Goal: Complete application form

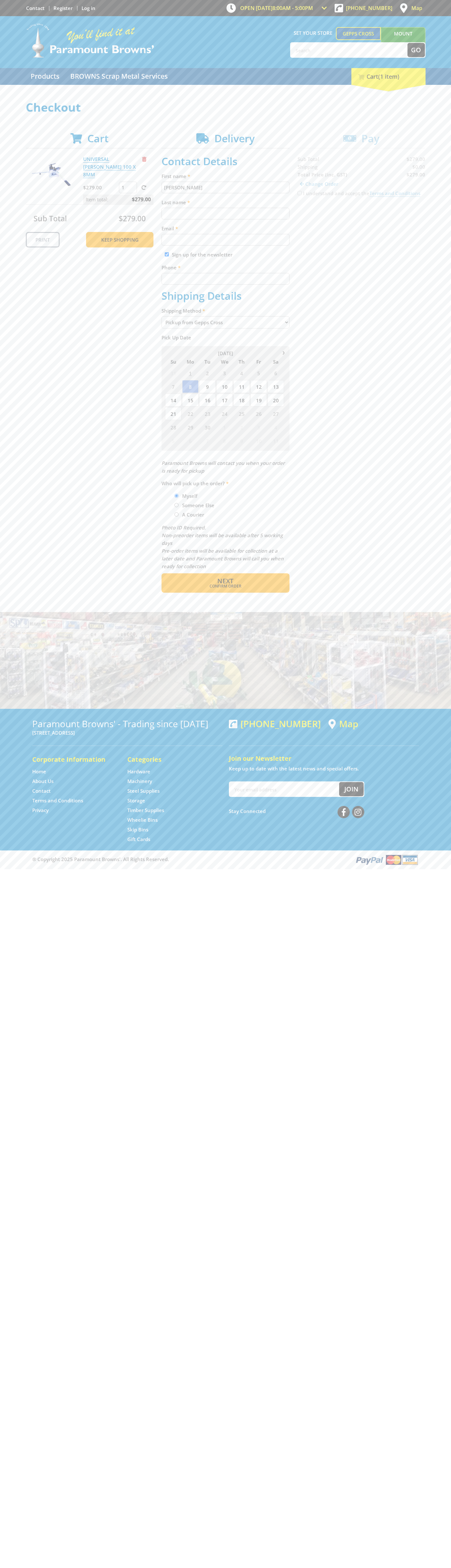
type input "[PERSON_NAME]"
type input "[EMAIL_ADDRESS][DOMAIN_NAME]"
type input "0293744000"
click at [226, 581] on span "Next" at bounding box center [226, 581] width 16 height 9
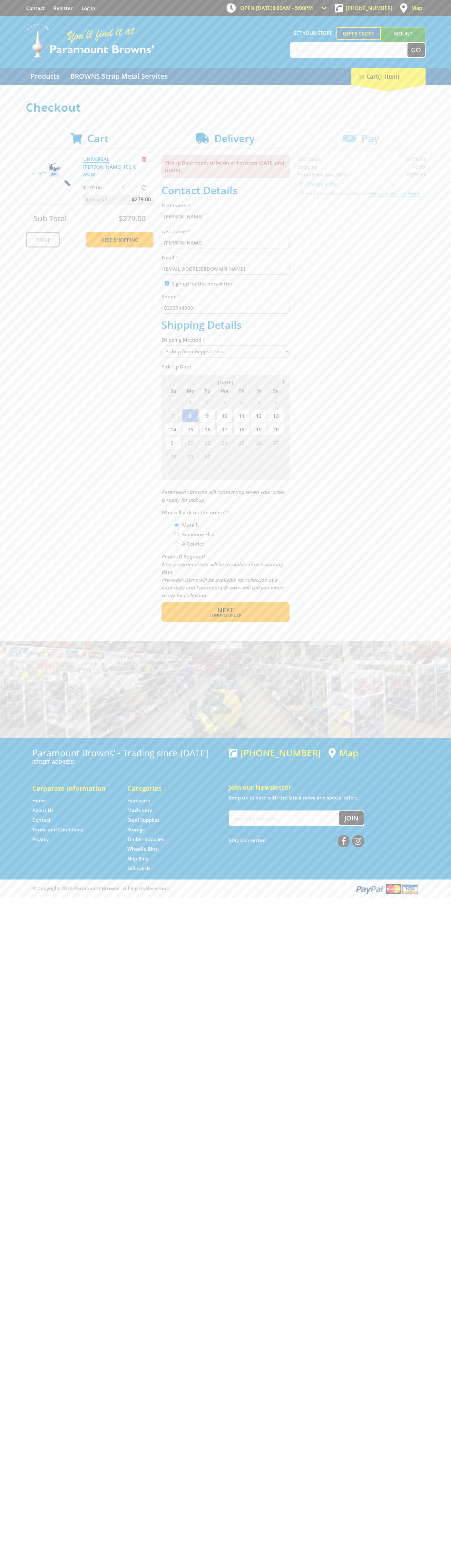
type input "[PERSON_NAME]"
click at [226, 615] on span "Confirm order" at bounding box center [226, 615] width 100 height 4
click at [226, 610] on span "Next" at bounding box center [226, 609] width 16 height 9
